Goal: Contribute content: Contribute content

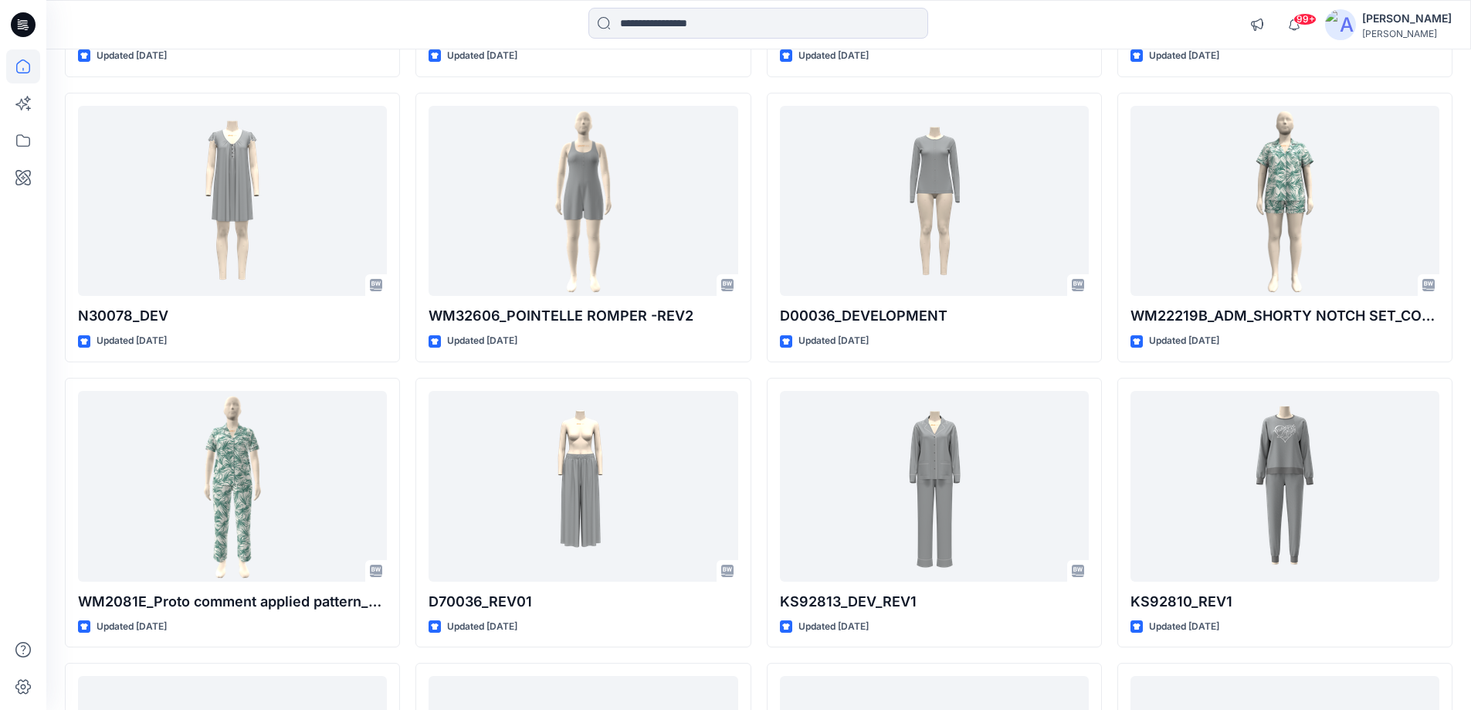
scroll to position [6581, 0]
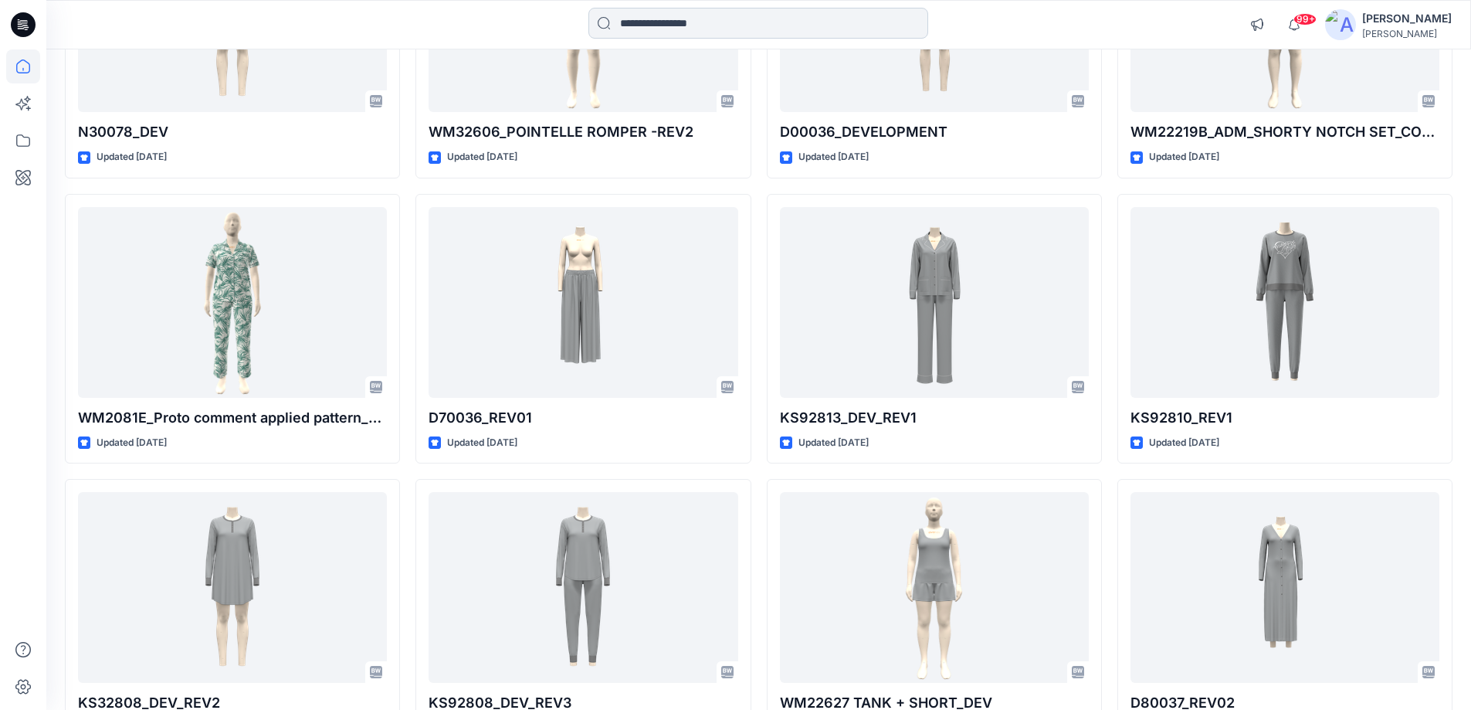
click at [656, 13] on input at bounding box center [758, 23] width 340 height 31
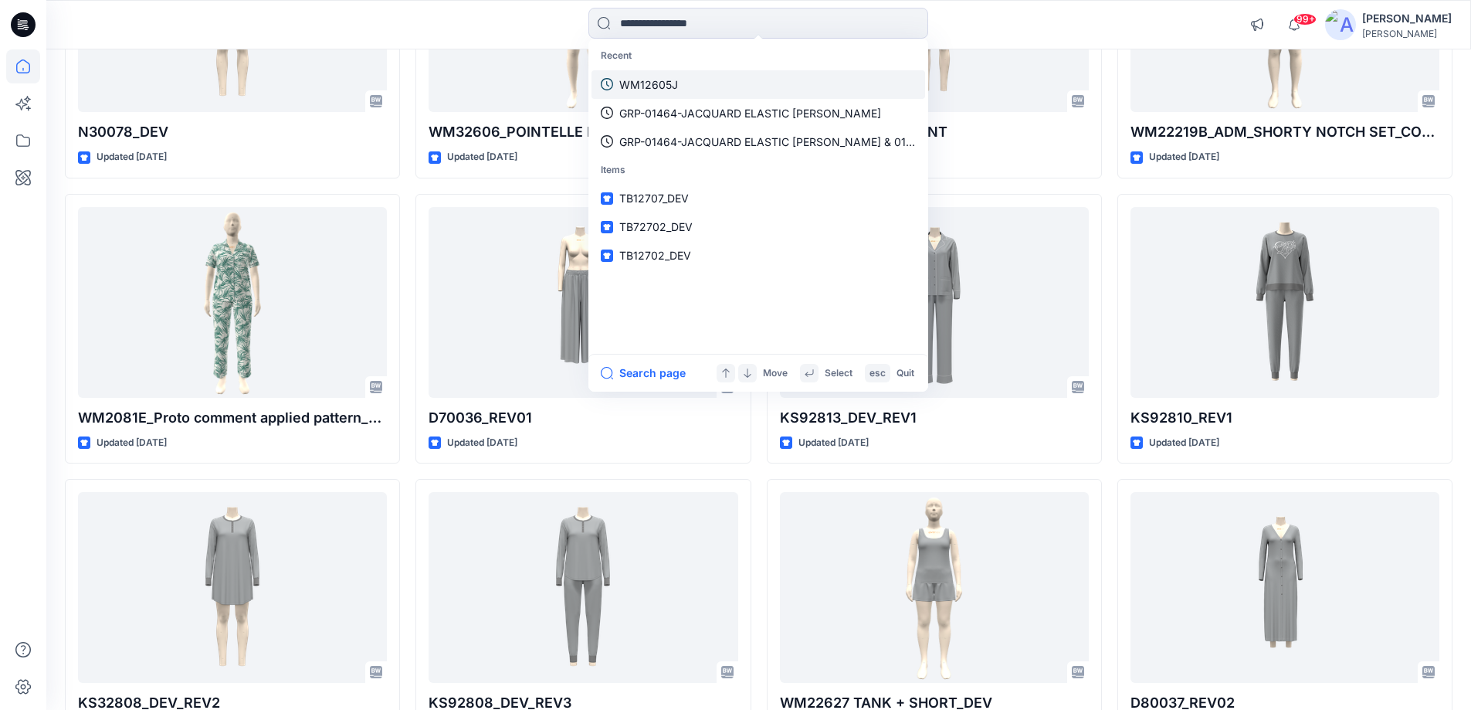
click at [691, 78] on link "WM12605J" at bounding box center [759, 84] width 334 height 29
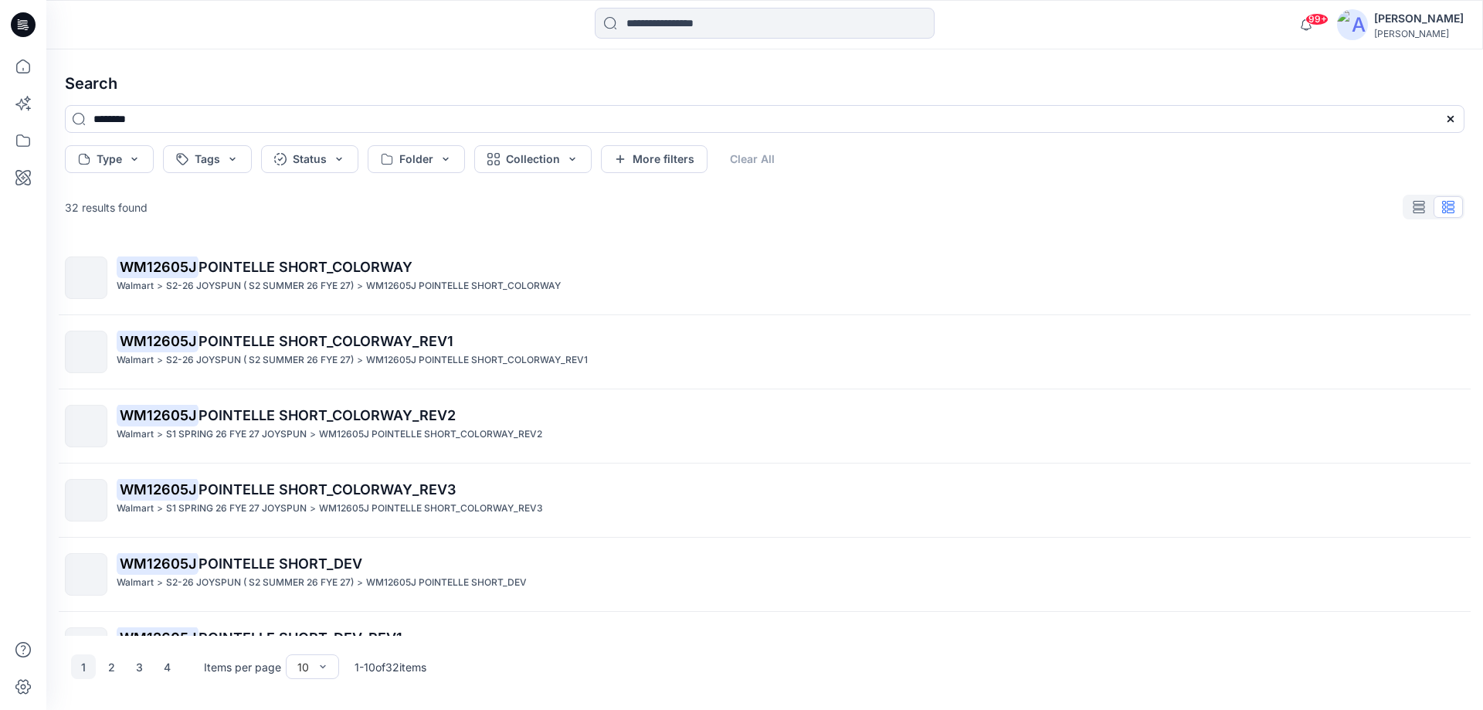
click at [30, 24] on icon at bounding box center [23, 24] width 25 height 25
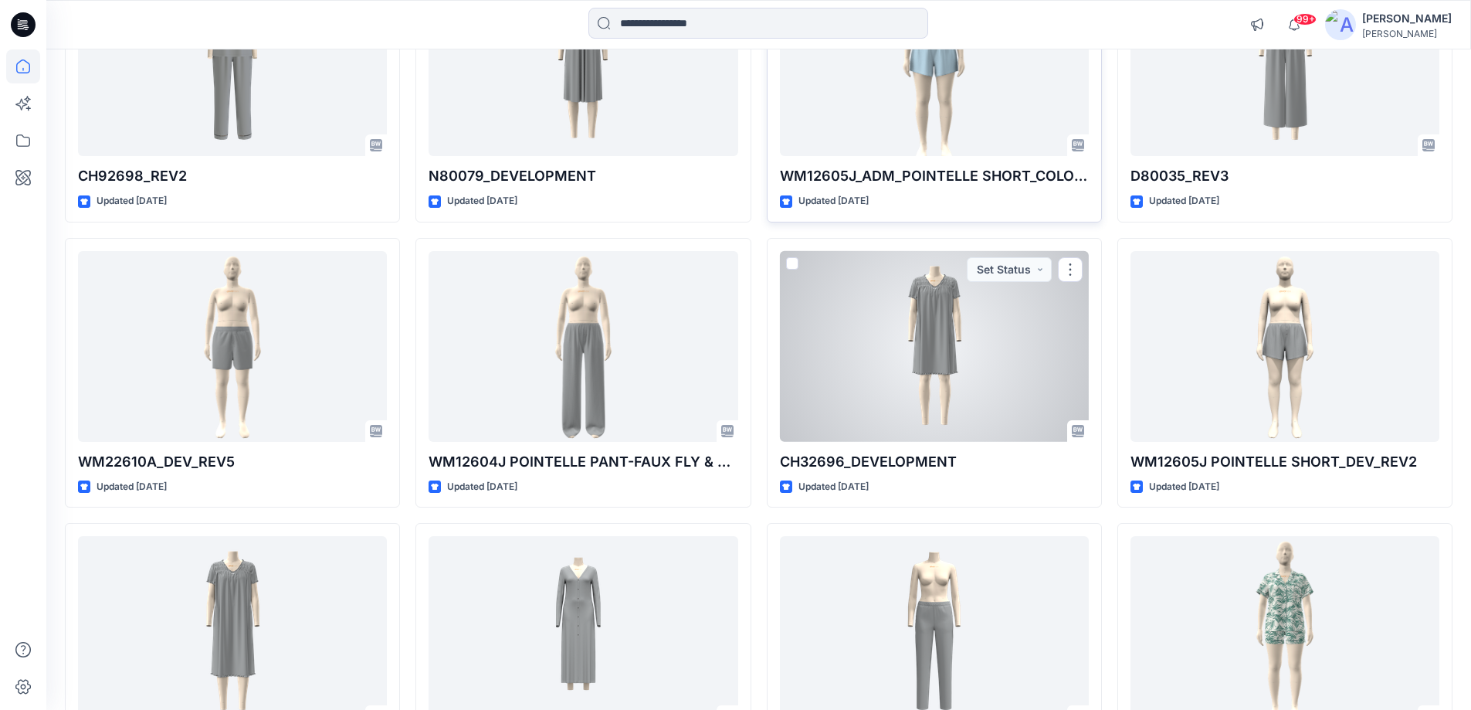
scroll to position [9830, 0]
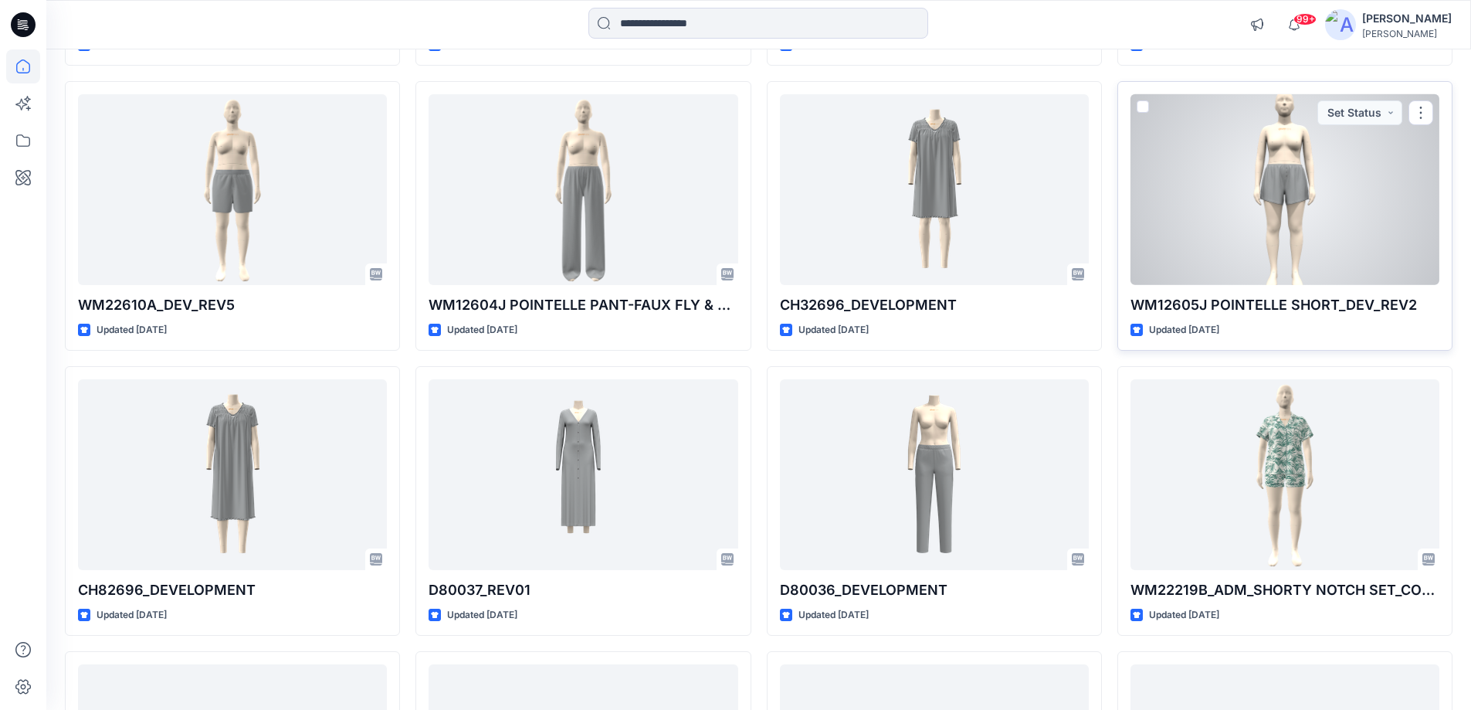
click at [1277, 212] on div at bounding box center [1285, 189] width 309 height 191
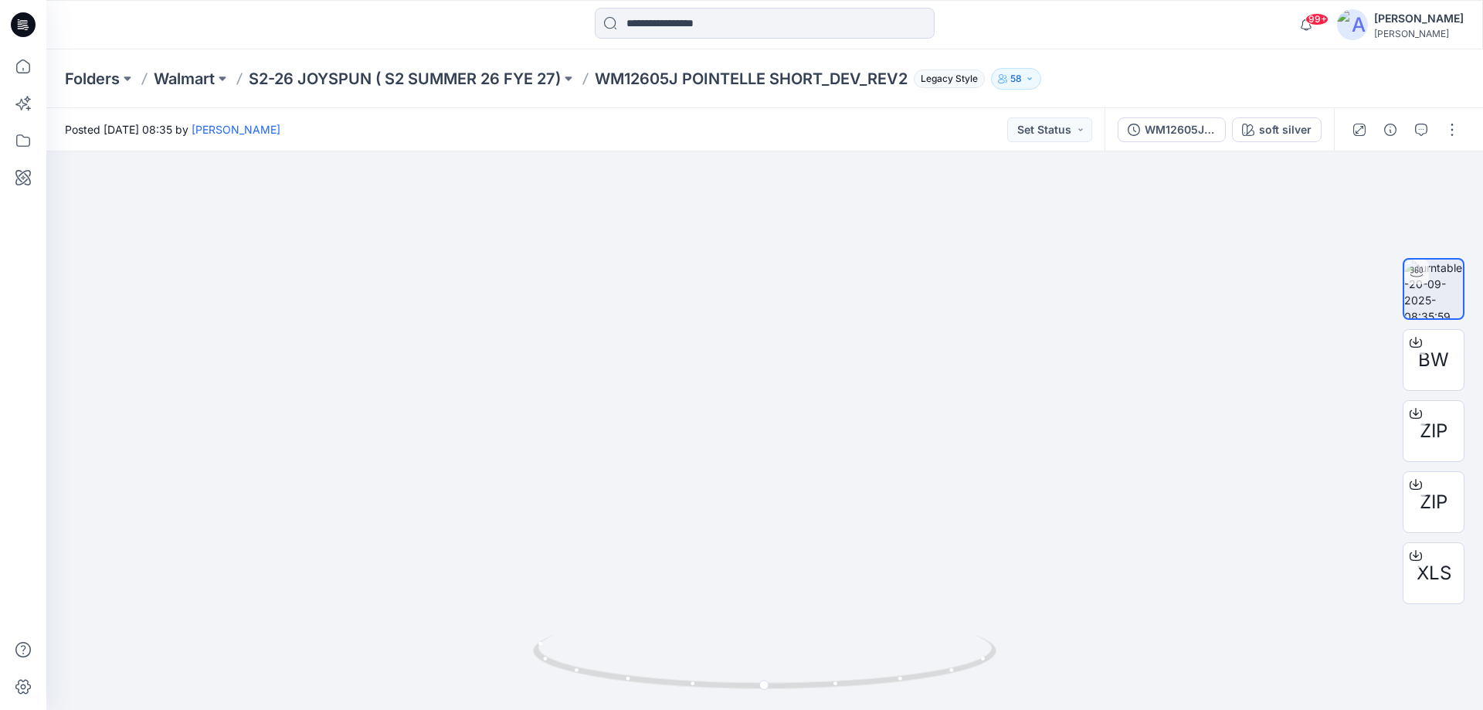
click at [22, 25] on icon at bounding box center [23, 24] width 25 height 25
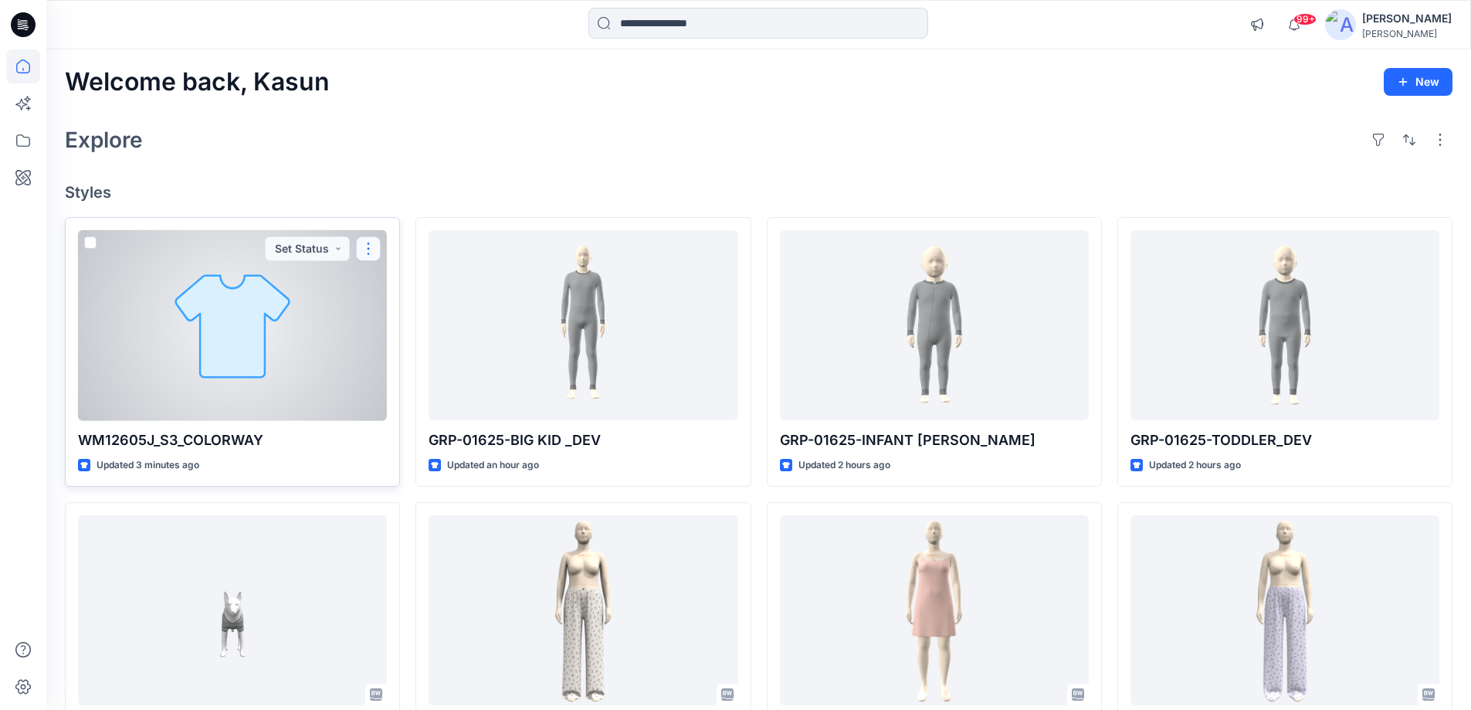
click at [377, 253] on button "button" at bounding box center [368, 248] width 25 height 25
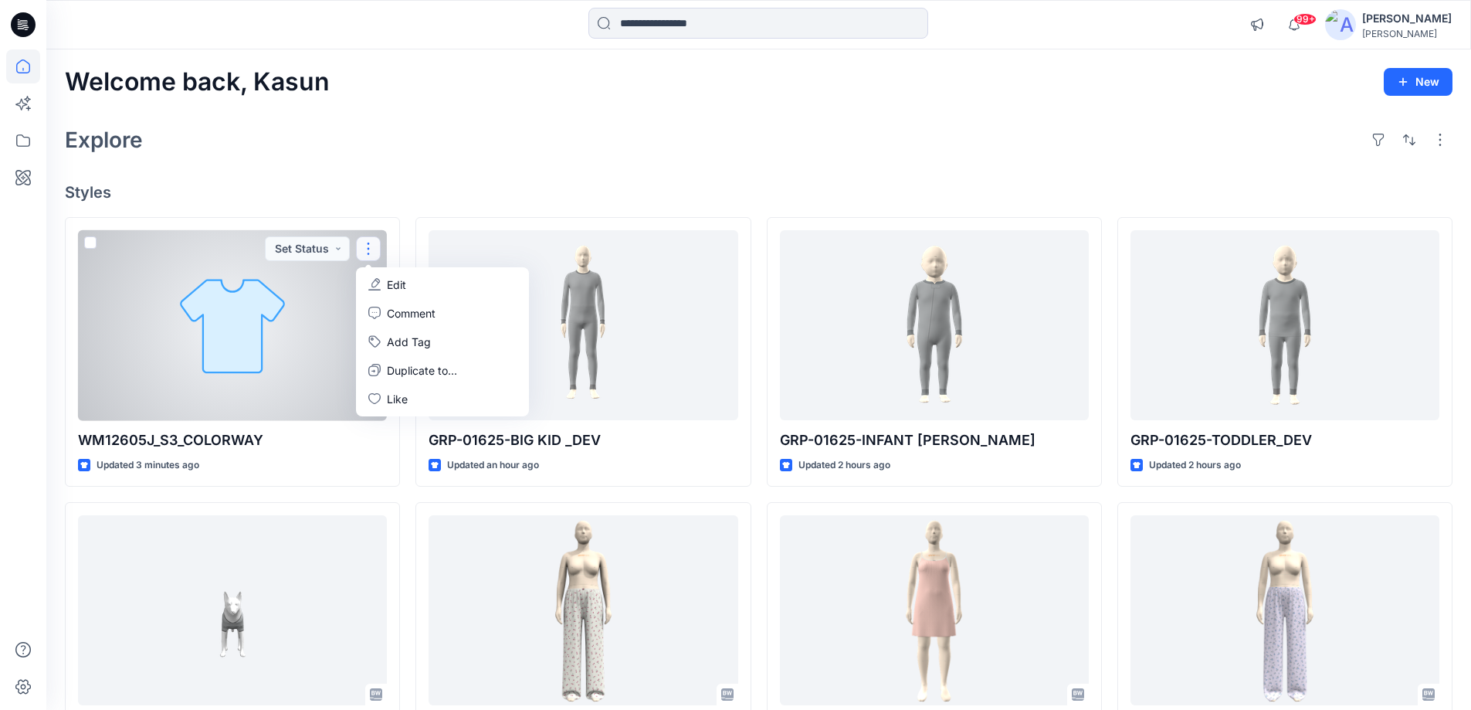
click at [386, 281] on button "Edit" at bounding box center [442, 284] width 167 height 29
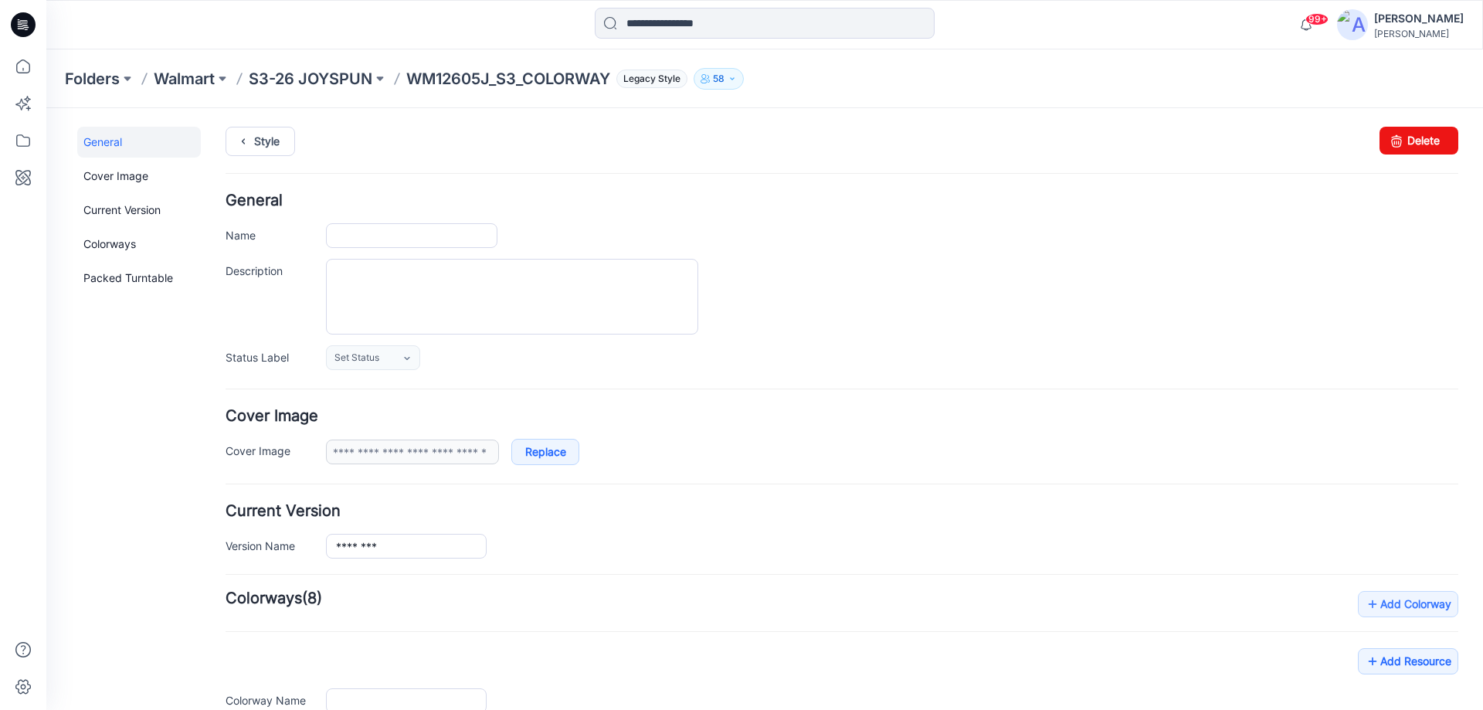
type input "**********"
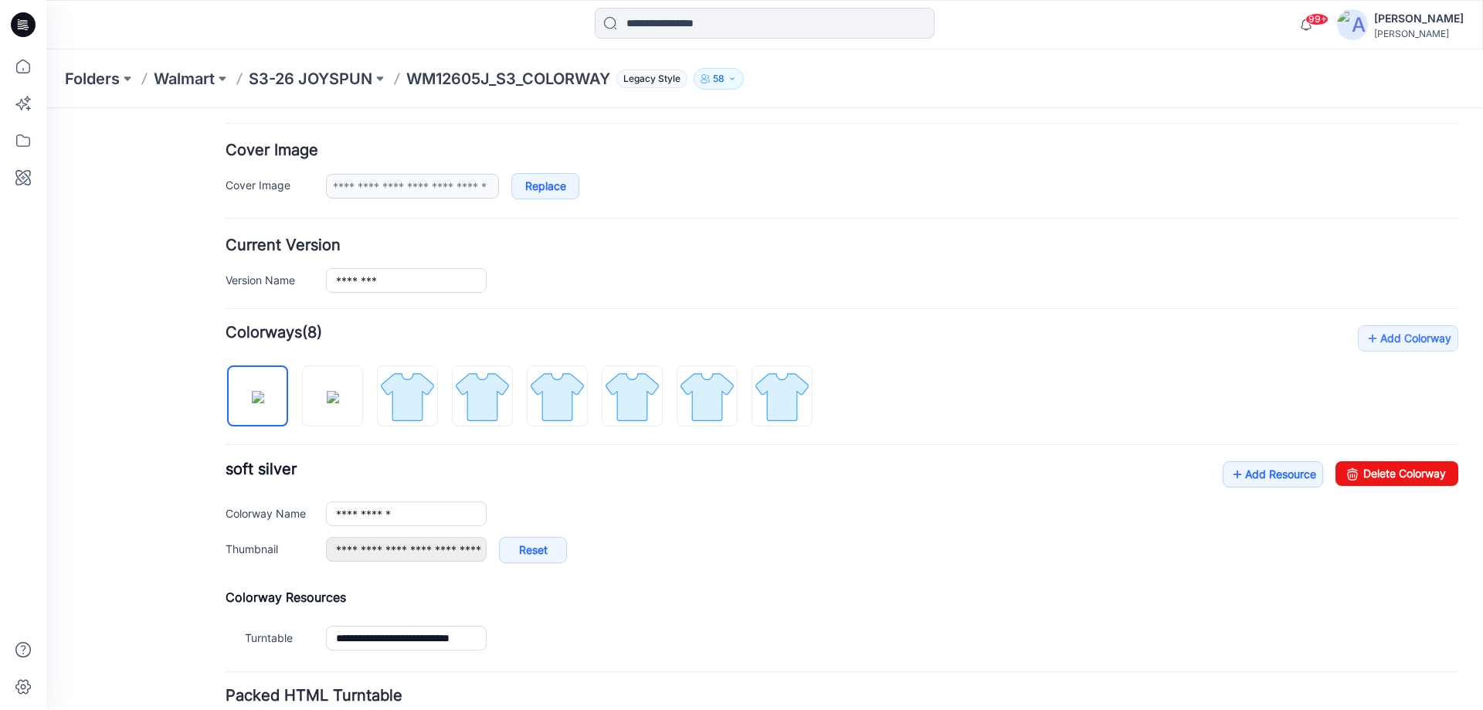
scroll to position [386, 0]
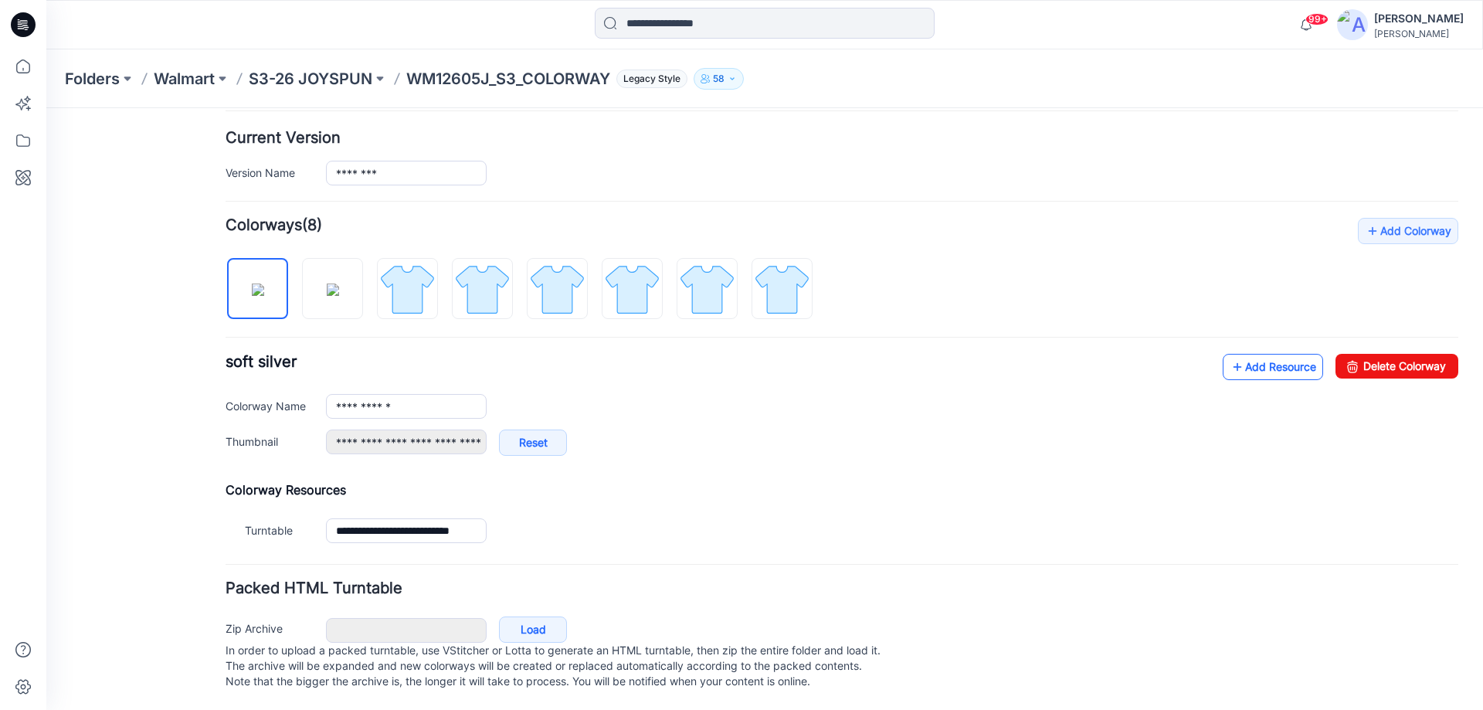
click at [1257, 356] on link "Add Resource" at bounding box center [1273, 367] width 100 height 26
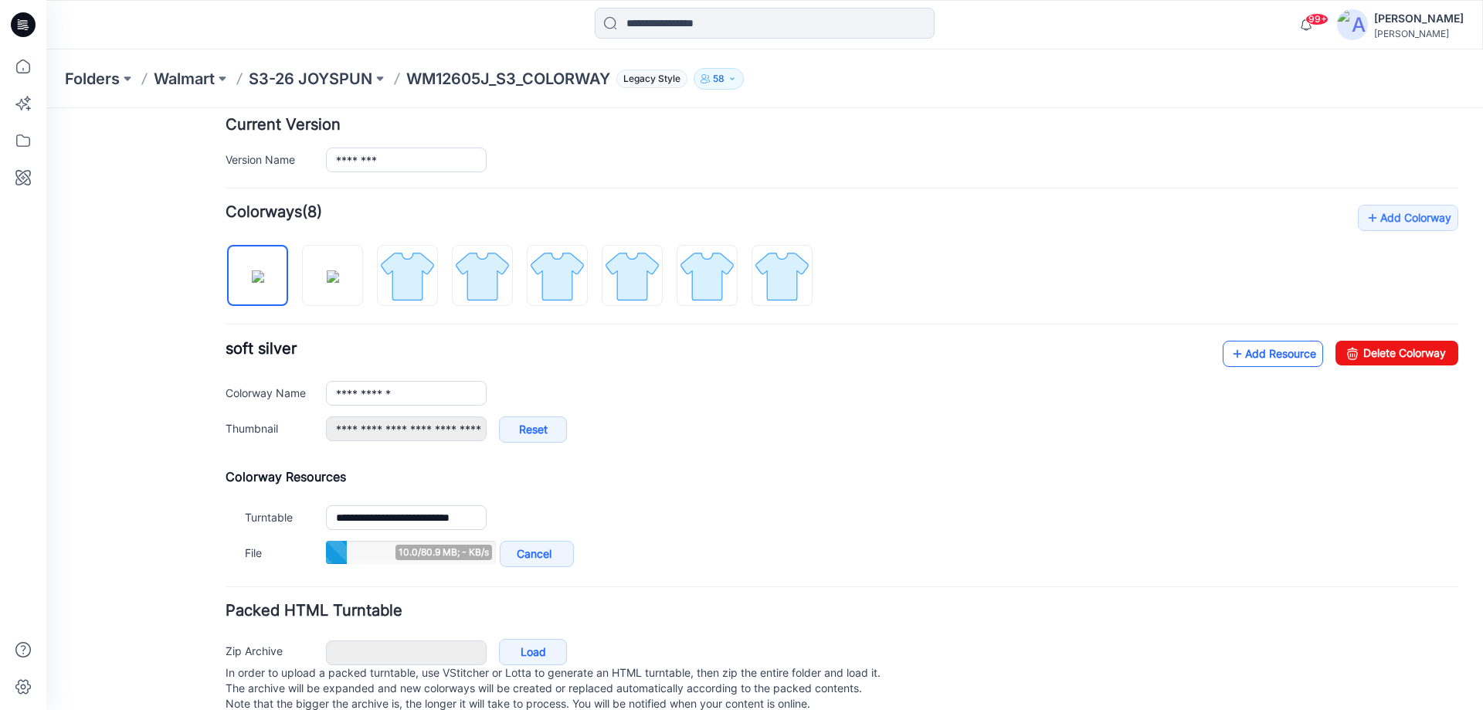
click at [1230, 357] on icon at bounding box center [1237, 353] width 15 height 25
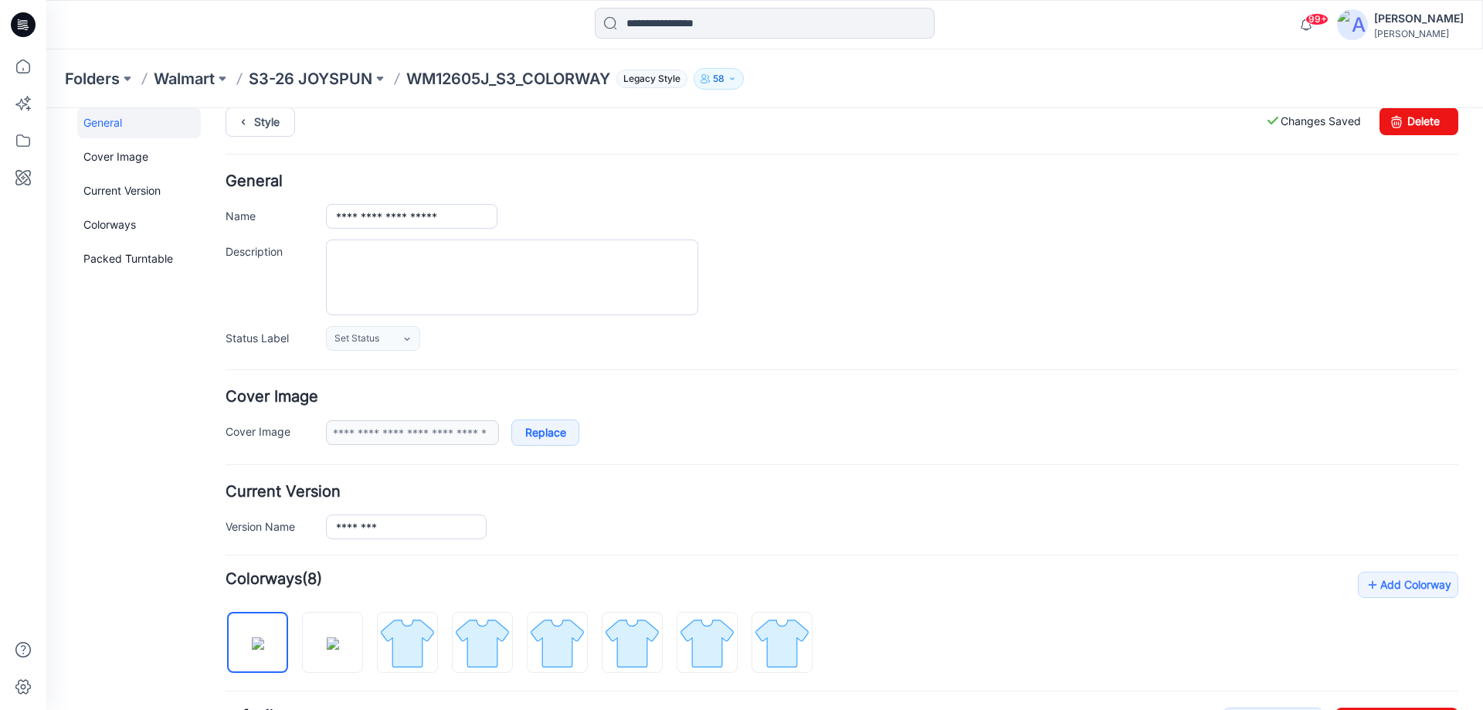
scroll to position [0, 0]
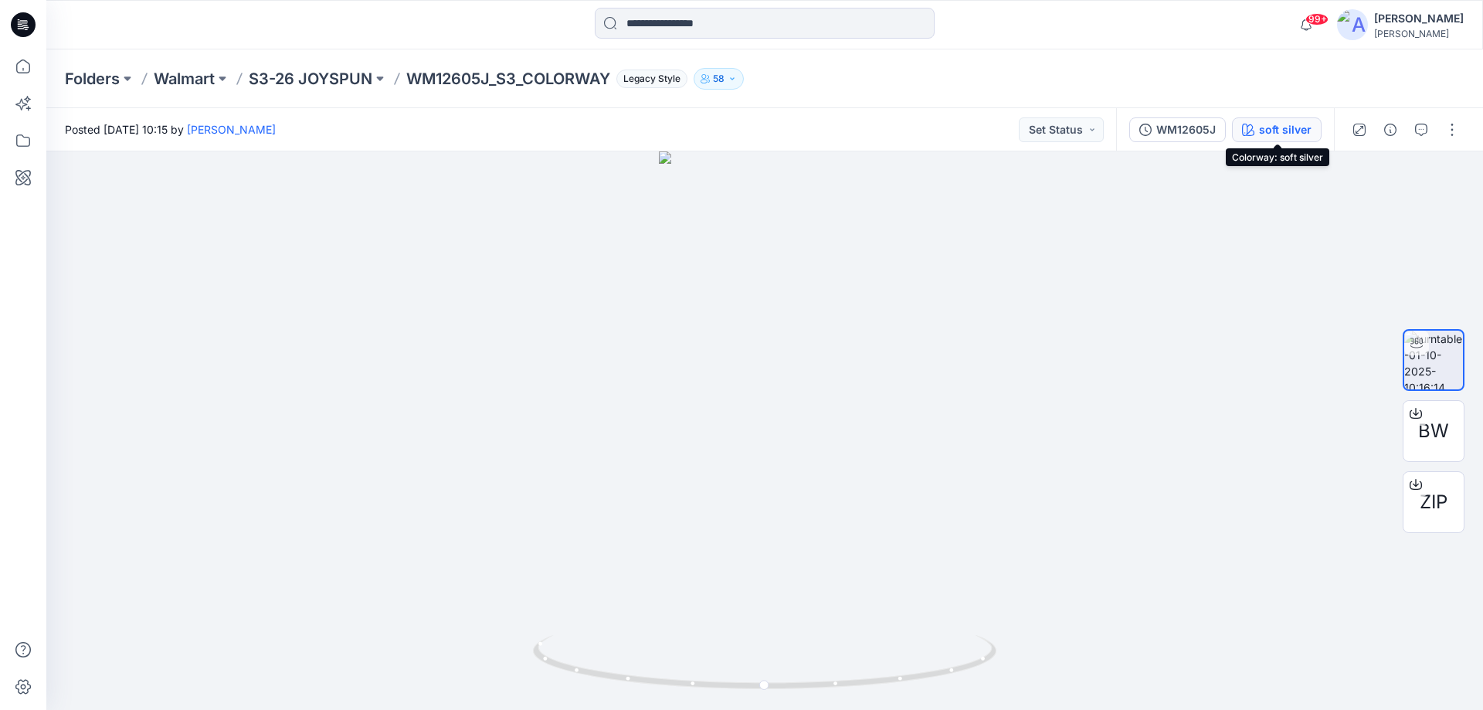
click at [1247, 125] on icon "button" at bounding box center [1248, 130] width 12 height 12
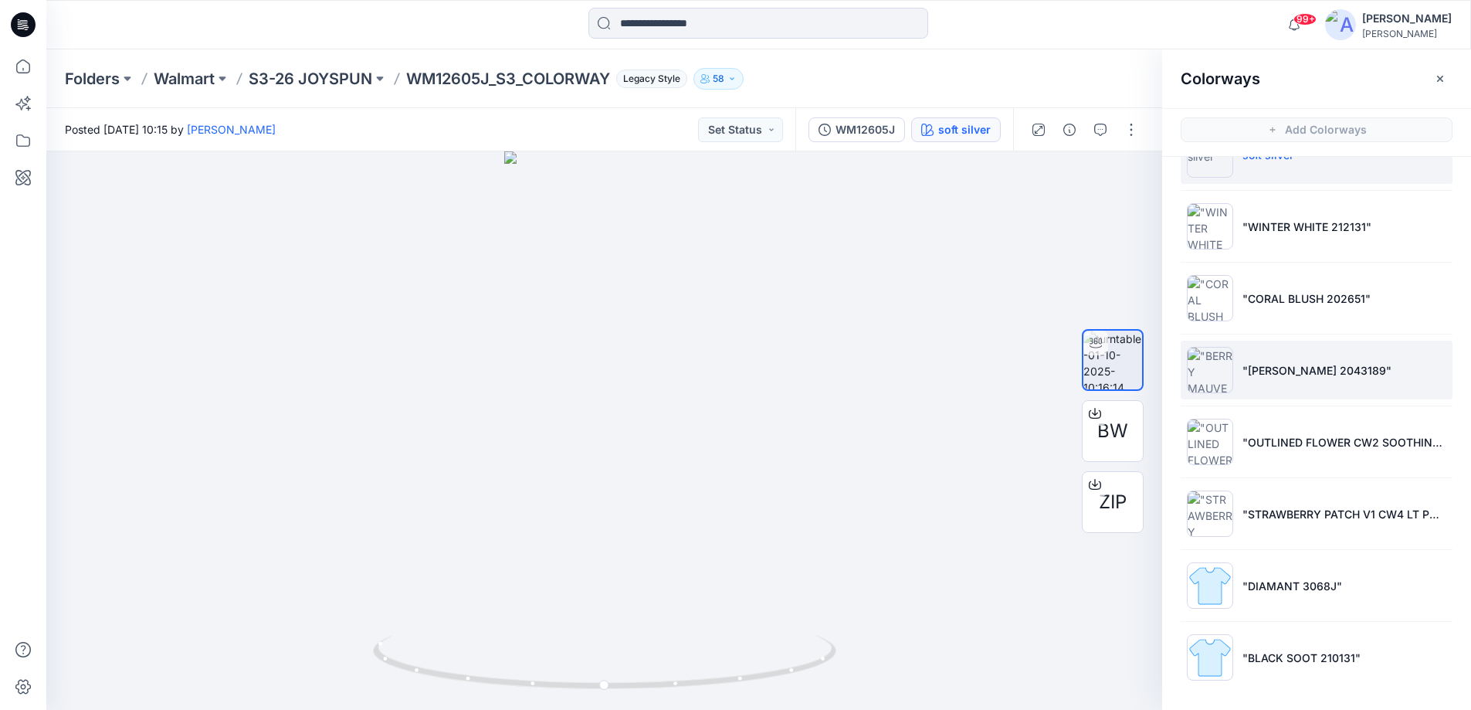
scroll to position [5, 0]
